Goal: Browse casually: Explore the website without a specific task or goal

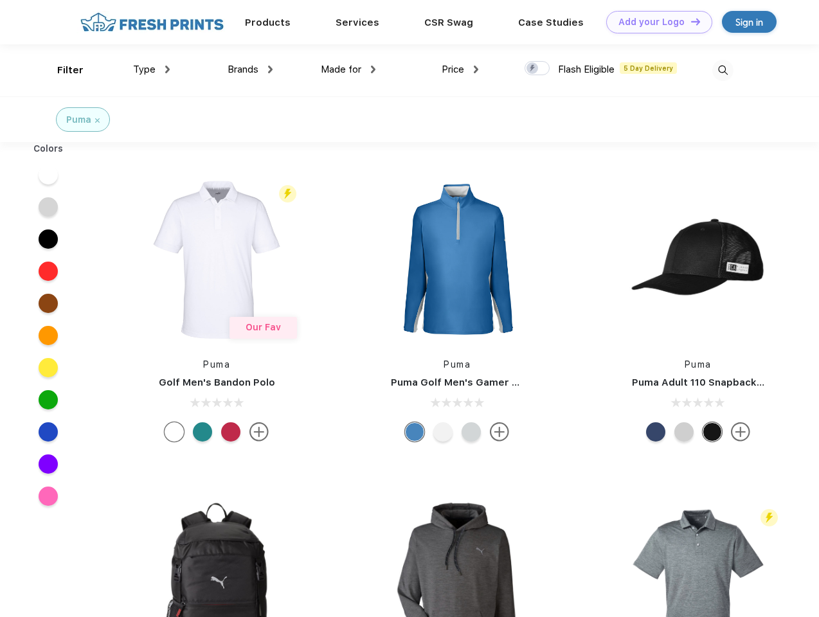
scroll to position [1, 0]
click at [654, 22] on link "Add your Logo Design Tool" at bounding box center [659, 22] width 106 height 22
click at [0, 0] on div "Design Tool" at bounding box center [0, 0] width 0 height 0
click at [690, 21] on link "Add your Logo Design Tool" at bounding box center [659, 22] width 106 height 22
click at [62, 70] on div "Filter" at bounding box center [70, 70] width 26 height 15
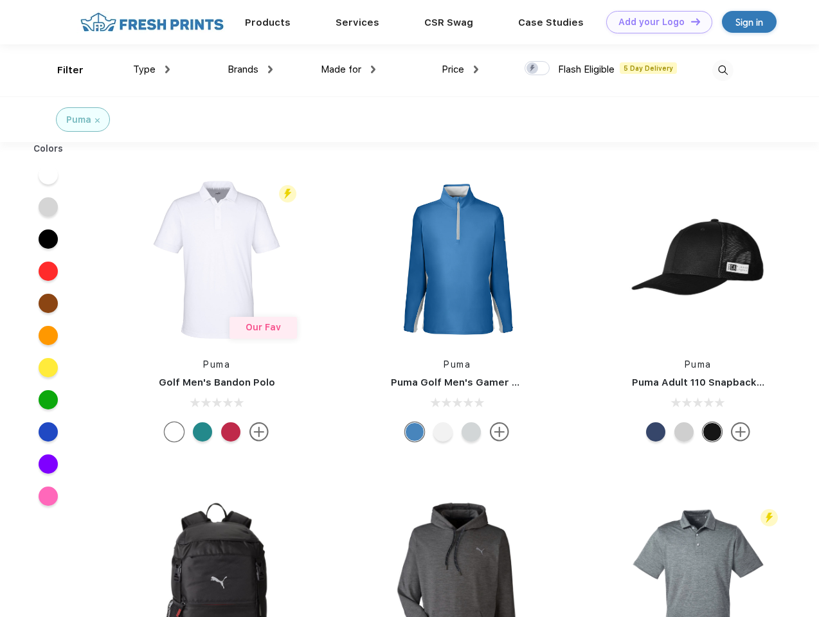
click at [152, 69] on span "Type" at bounding box center [144, 70] width 22 height 12
click at [250, 69] on span "Brands" at bounding box center [243, 70] width 31 height 12
click at [348, 69] on span "Made for" at bounding box center [341, 70] width 40 height 12
click at [460, 69] on span "Price" at bounding box center [453, 70] width 22 height 12
click at [537, 69] on div at bounding box center [537, 68] width 25 height 14
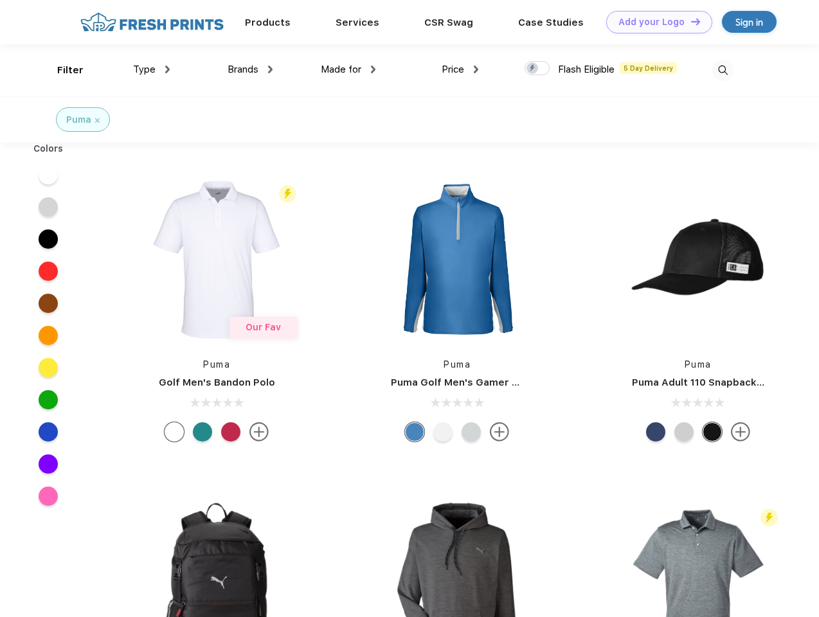
click at [533, 69] on input "checkbox" at bounding box center [529, 64] width 8 height 8
click at [722, 70] on img at bounding box center [722, 70] width 21 height 21
